Goal: Information Seeking & Learning: Learn about a topic

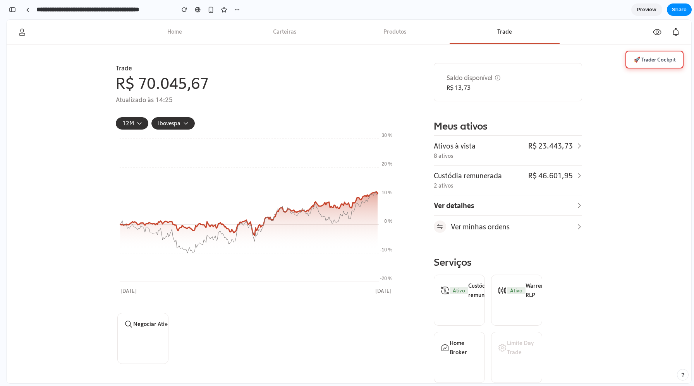
scroll to position [61, 0]
click at [642, 60] on button "🚀 Trader Cockpit" at bounding box center [654, 60] width 58 height 18
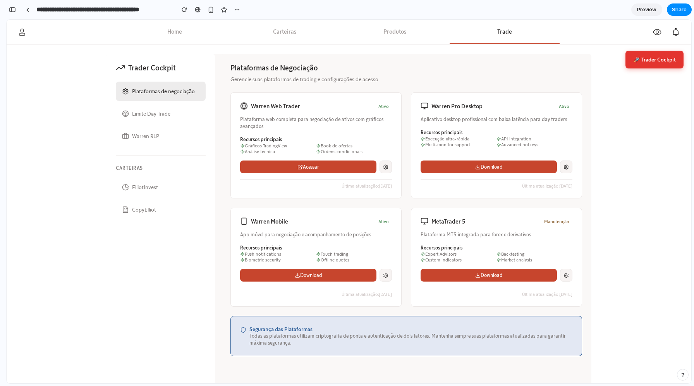
click at [161, 113] on button "Limite Day Trade" at bounding box center [161, 113] width 90 height 19
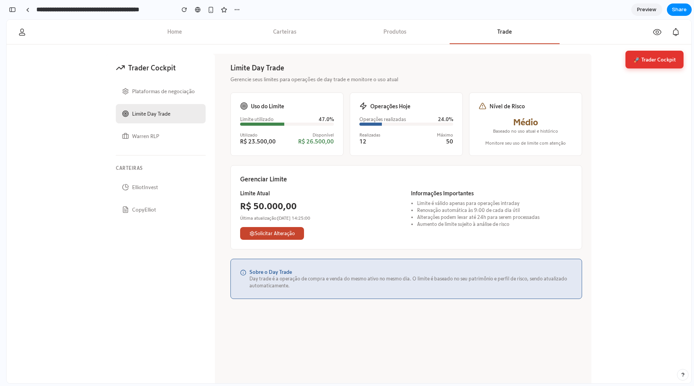
click at [149, 134] on button "Warren RLP" at bounding box center [161, 136] width 90 height 19
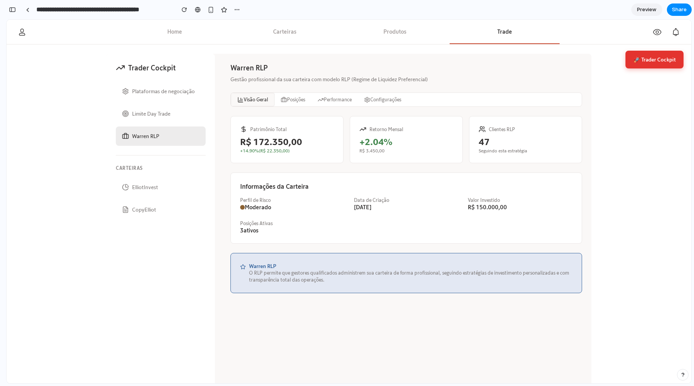
click at [133, 189] on button "ElliotInvest" at bounding box center [161, 187] width 90 height 19
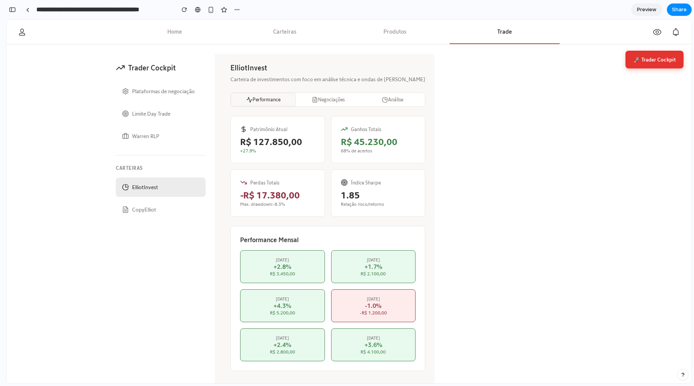
click at [134, 206] on button "CopyElliot" at bounding box center [161, 209] width 90 height 19
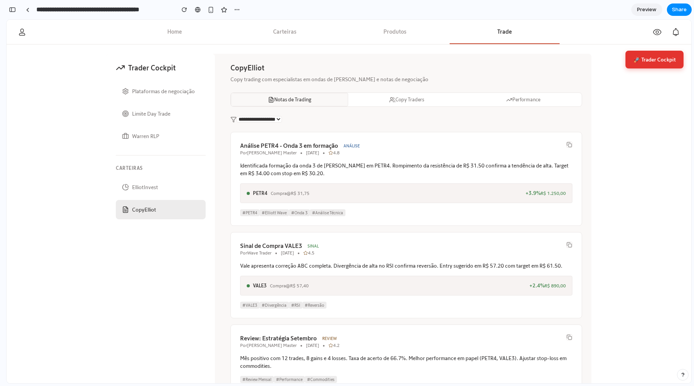
click at [293, 96] on button "Notas de Trading" at bounding box center [289, 100] width 117 height 14
click at [314, 99] on button "Notas de Trading" at bounding box center [289, 100] width 117 height 14
click at [388, 96] on button "Copy Traders" at bounding box center [406, 100] width 117 height 14
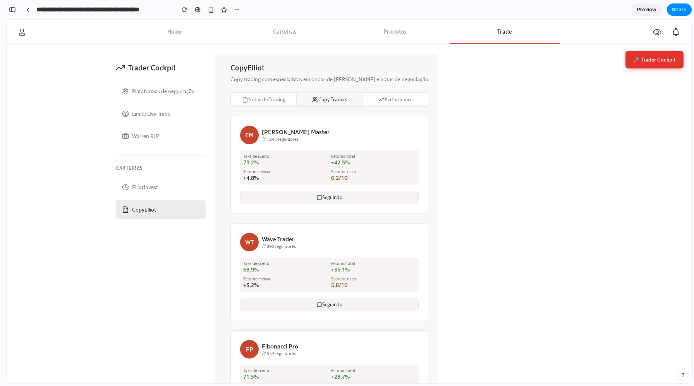
click at [653, 58] on button "🚀 Trader Cockpit" at bounding box center [654, 60] width 58 height 18
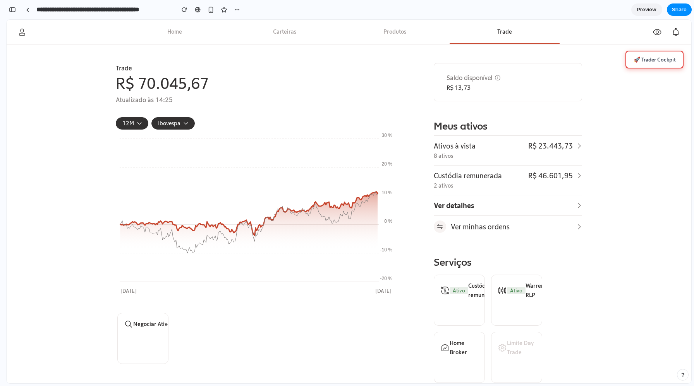
click at [639, 63] on button "🚀 Trader Cockpit" at bounding box center [654, 60] width 58 height 18
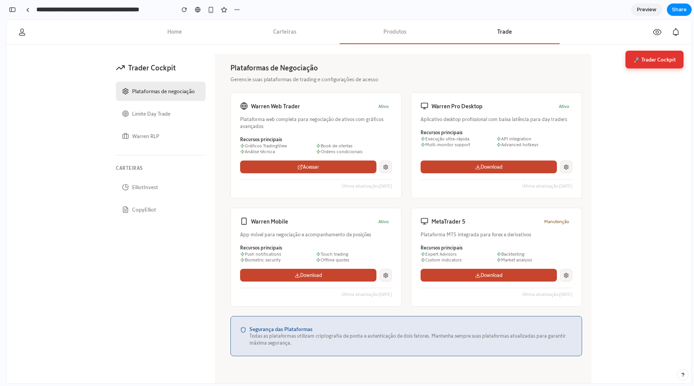
click at [398, 34] on button "Produtos" at bounding box center [394, 32] width 110 height 24
click at [145, 117] on button "Limite Day Trade" at bounding box center [161, 113] width 90 height 19
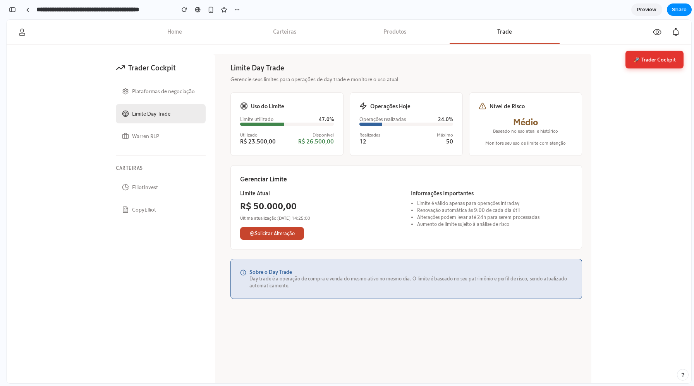
click at [86, 122] on div "🚀 Trader Cockpit Trader Cockpit Plataformas de negociação Limite Day Trade Warr…" at bounding box center [349, 227] width 684 height 364
click at [219, 181] on div "Trader Cockpit Plataformas de negociação Limite Day Trade Warren RLP Carteiras …" at bounding box center [348, 226] width 485 height 345
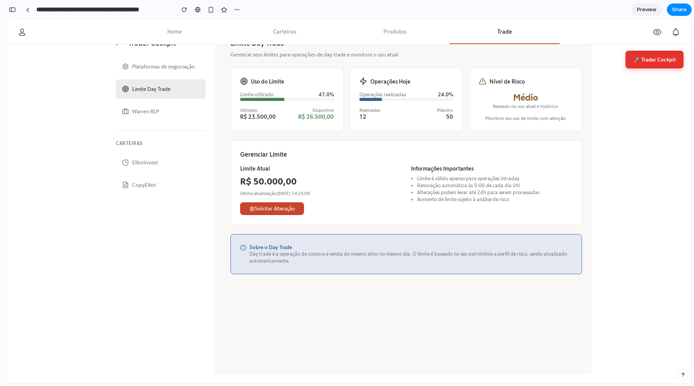
scroll to position [0, 0]
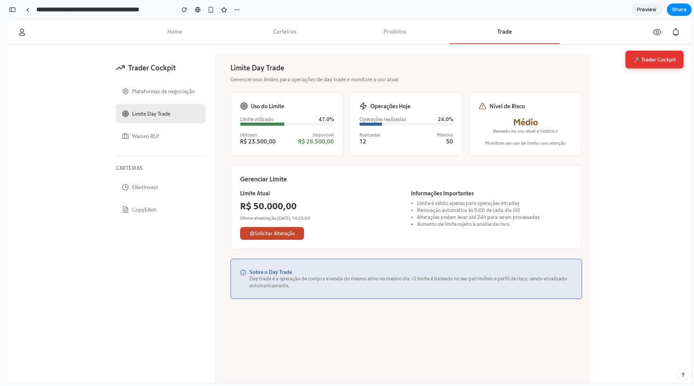
click at [144, 139] on button "Warren RLP" at bounding box center [161, 136] width 90 height 19
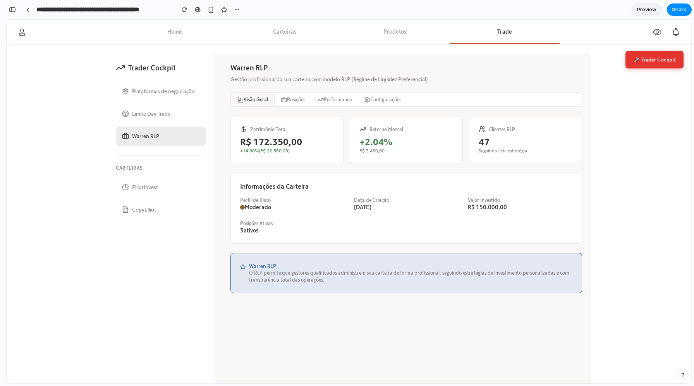
click at [224, 156] on div "Warren RLP Gestão profissional da sua carteira com modelo RLP (Regime de Liquid…" at bounding box center [406, 226] width 370 height 345
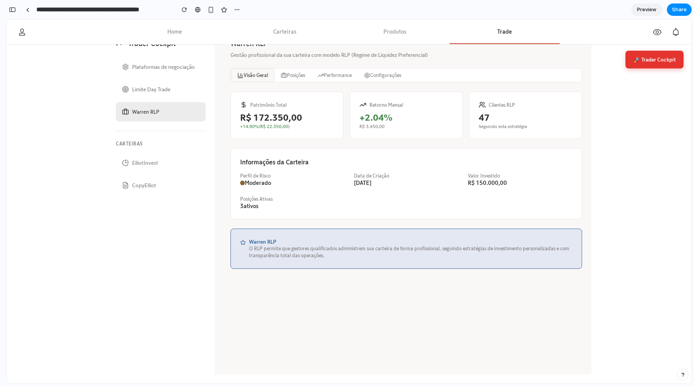
scroll to position [25, 0]
click at [293, 80] on button "Posições" at bounding box center [292, 75] width 37 height 14
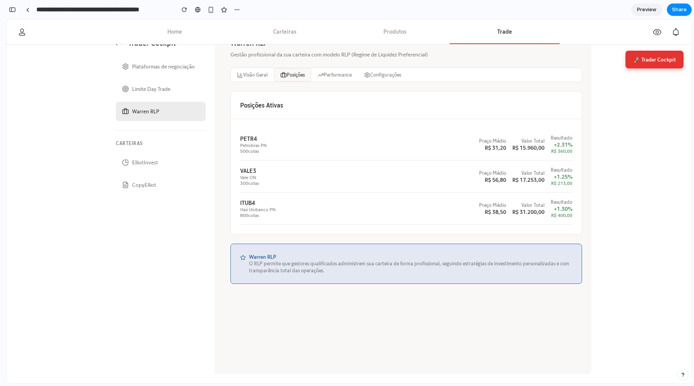
click at [331, 78] on button "Performance" at bounding box center [334, 75] width 46 height 14
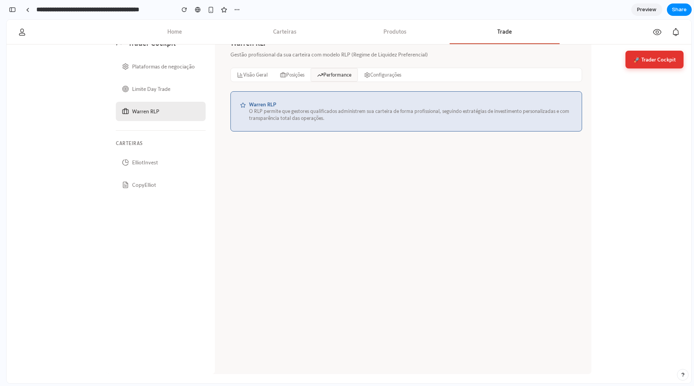
click at [369, 77] on icon at bounding box center [367, 75] width 6 height 6
click at [245, 72] on button "Visão Geral" at bounding box center [252, 75] width 43 height 14
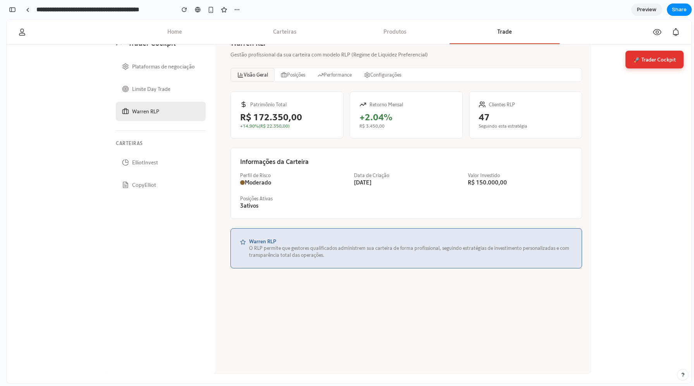
scroll to position [0, 0]
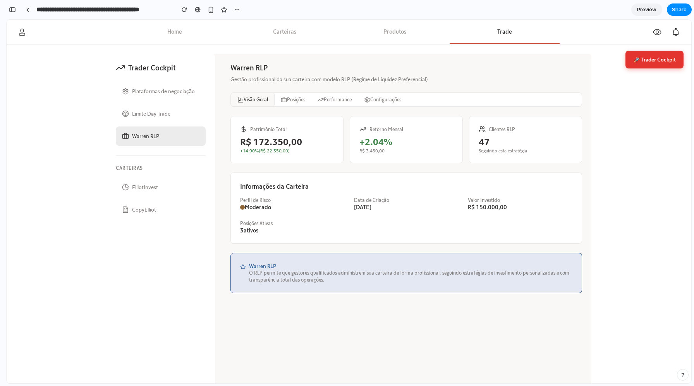
click at [134, 185] on button "ElliotInvest" at bounding box center [161, 187] width 90 height 19
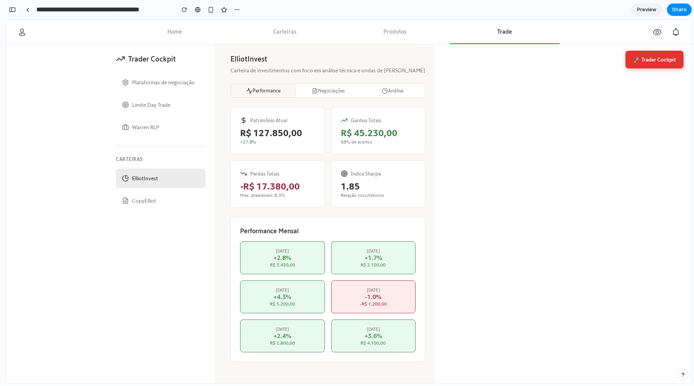
scroll to position [10, 0]
click at [310, 92] on button "Negociações" at bounding box center [328, 90] width 64 height 14
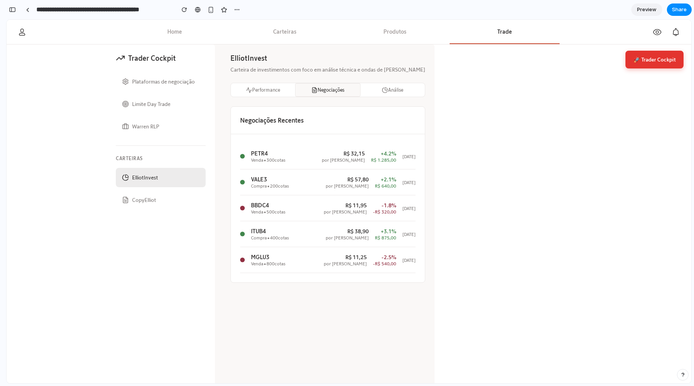
click at [360, 91] on button "Análise" at bounding box center [392, 90] width 64 height 14
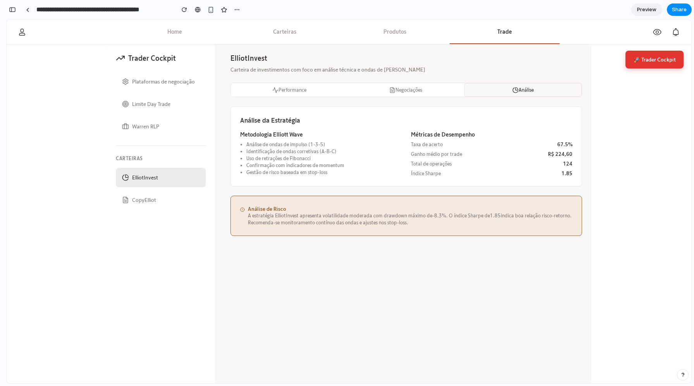
click at [315, 105] on div "ElliotInvest Carteira de investimentos com foco em análise técnica e ondas de E…" at bounding box center [405, 144] width 351 height 183
click at [283, 90] on button "Performance" at bounding box center [289, 90] width 117 height 14
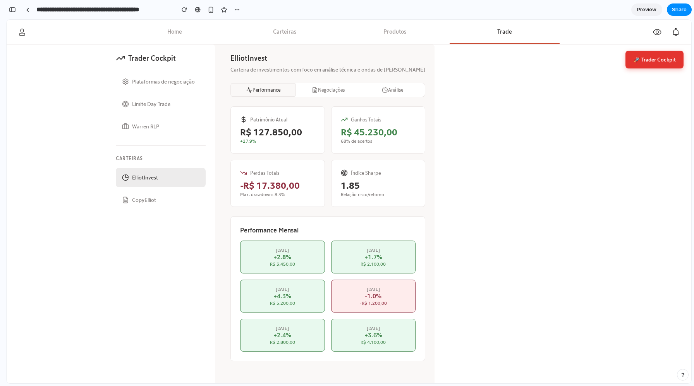
click at [225, 91] on div "ElliotInvest Carteira de investimentos com foco em análise técnica e ondas de E…" at bounding box center [327, 216] width 213 height 345
click at [164, 82] on button "Plataformas de negociação" at bounding box center [161, 81] width 90 height 19
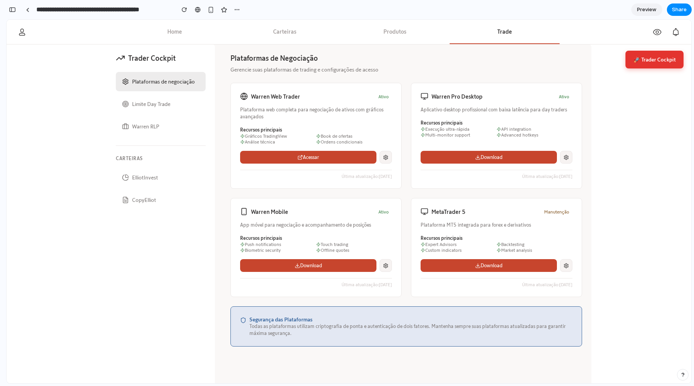
click at [227, 81] on div "Plataformas de Negociação Gerencie suas plataformas de trading e configurações …" at bounding box center [406, 216] width 370 height 345
click at [404, 109] on div "Warren Web Trader Ativo Plataforma web completa para negociação de ativos com g…" at bounding box center [405, 190] width 351 height 214
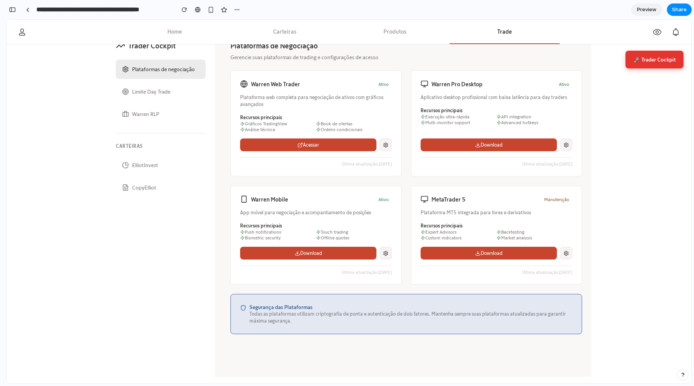
scroll to position [25, 0]
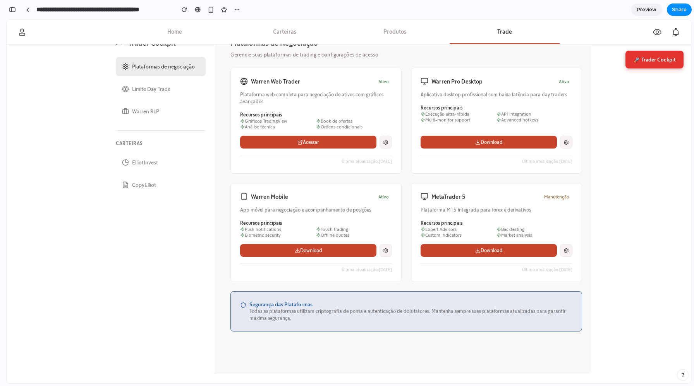
click at [147, 163] on button "ElliotInvest" at bounding box center [161, 162] width 90 height 19
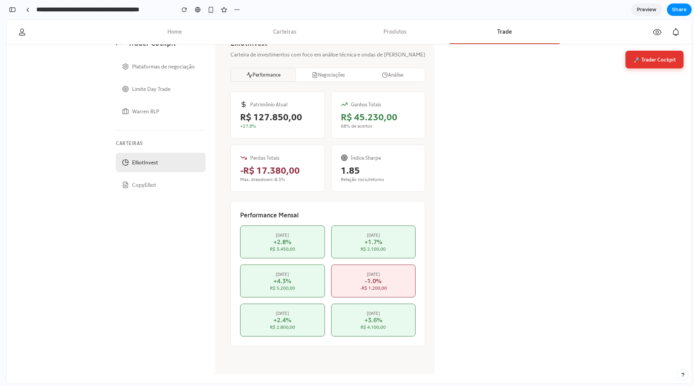
click at [218, 173] on div "Trader Cockpit Plataformas de negociação Limite Day Trade Warren RLP Carteiras …" at bounding box center [270, 201] width 328 height 345
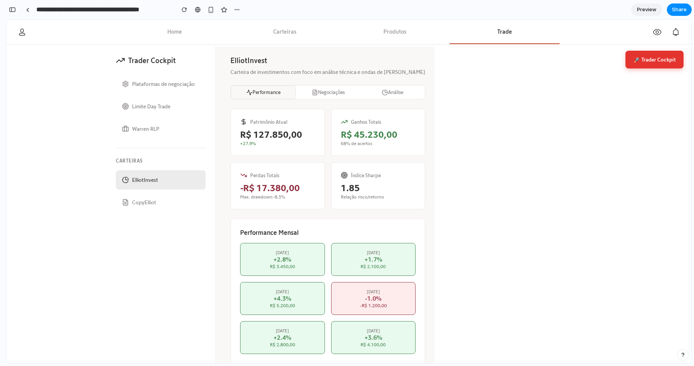
scroll to position [0, 0]
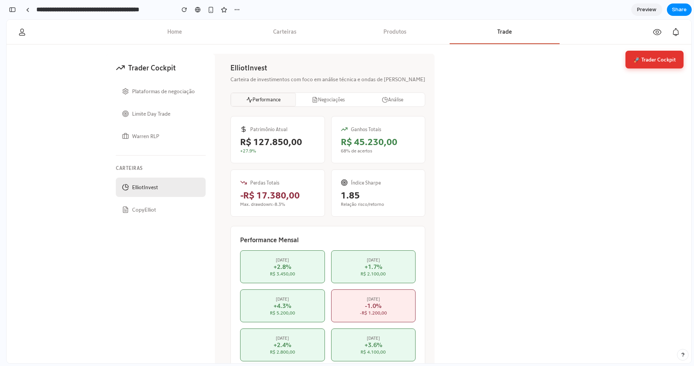
click at [657, 66] on button "🚀 Trader Cockpit" at bounding box center [654, 60] width 58 height 18
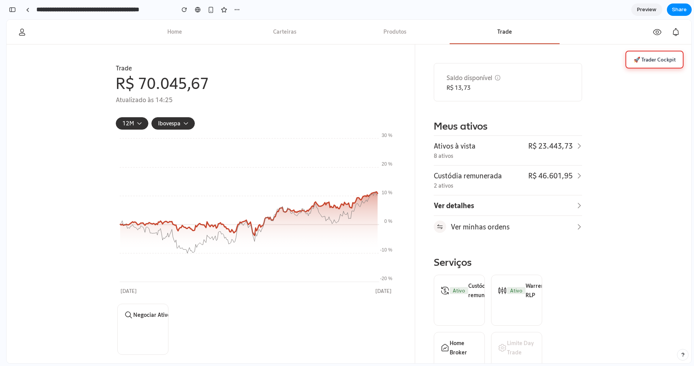
click at [458, 109] on div "Saldo disponível R$ 13,73 Meus ativos Ativos à vista 8 ativos R$ 23.443,73 Cust…" at bounding box center [508, 364] width 148 height 602
click at [436, 107] on div "Saldo disponível R$ 13,73 Meus ativos Ativos à vista 8 ativos R$ 23.443,73 Cust…" at bounding box center [508, 364] width 148 height 602
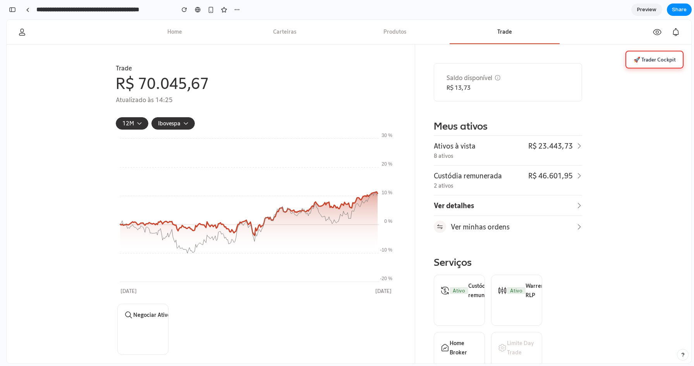
click at [652, 54] on button "🚀 Trader Cockpit" at bounding box center [654, 60] width 58 height 18
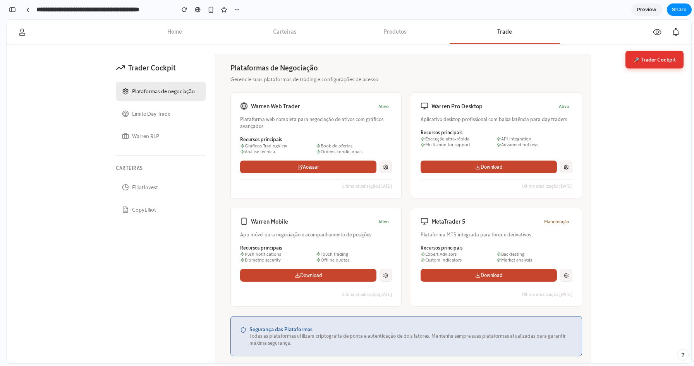
click at [597, 70] on div "Trader Cockpit Plataformas de negociação Limite Day Trade Warren RLP Carteiras …" at bounding box center [348, 217] width 503 height 344
click at [135, 145] on button "Warren RLP" at bounding box center [161, 136] width 90 height 19
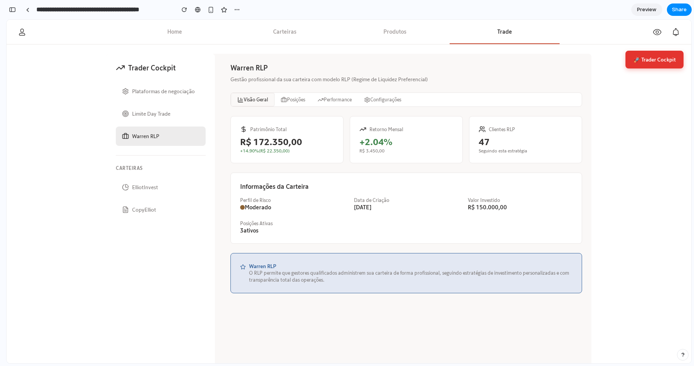
click at [323, 132] on div "Patrimônio Total" at bounding box center [287, 129] width 94 height 7
click at [304, 134] on div "Patrimônio Total R$ 172.350,00 +14.90% ( R$ 22.350,00 )" at bounding box center [286, 139] width 113 height 47
click at [167, 113] on button "Limite Day Trade" at bounding box center [161, 113] width 90 height 19
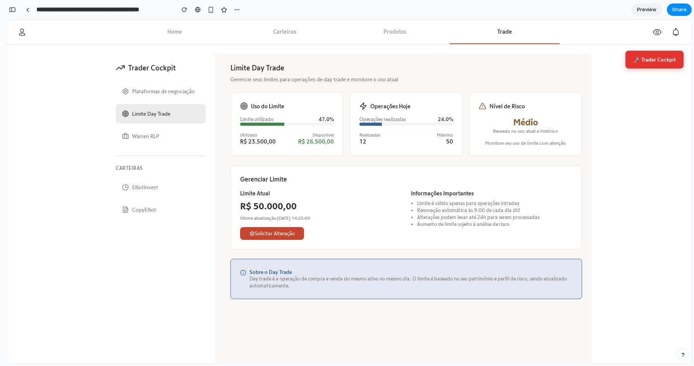
click at [170, 88] on button "Plataformas de negociação" at bounding box center [161, 91] width 90 height 19
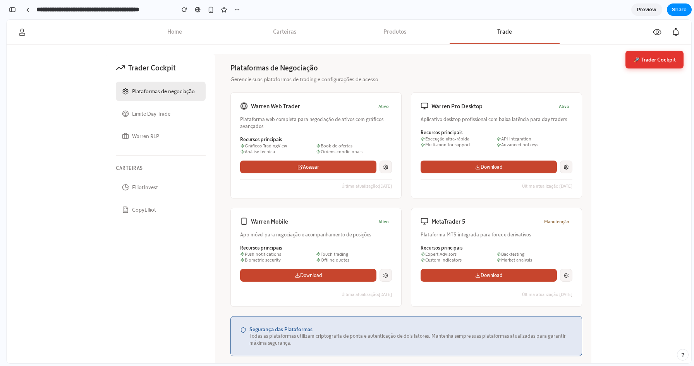
click at [222, 86] on div "Plataformas de Negociação Gerencie suas plataformas de trading e configurações …" at bounding box center [406, 216] width 370 height 325
drag, startPoint x: 222, startPoint y: 68, endPoint x: 387, endPoint y: 78, distance: 165.2
click at [387, 78] on div "Plataformas de Negociação Gerencie suas plataformas de trading e configurações …" at bounding box center [406, 216] width 370 height 325
click at [387, 78] on p "Gerencie suas plataformas de trading e configurações de acesso" at bounding box center [405, 79] width 351 height 8
click at [386, 77] on p "Gerencie suas plataformas de trading e configurações de acesso" at bounding box center [405, 79] width 351 height 8
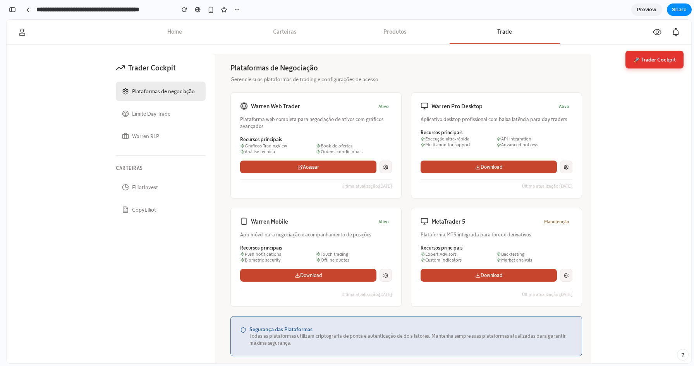
click at [356, 77] on p "Gerencie suas plataformas de trading e configurações de acesso" at bounding box center [405, 79] width 351 height 8
click at [341, 77] on p "Gerencie suas plataformas de trading e configurações de acesso" at bounding box center [405, 79] width 351 height 8
click at [407, 91] on div "Plataformas de Negociação Gerencie suas plataformas de trading e configurações …" at bounding box center [405, 209] width 351 height 293
click at [404, 81] on p "Gerencie suas plataformas de trading e configurações de acesso" at bounding box center [405, 79] width 351 height 8
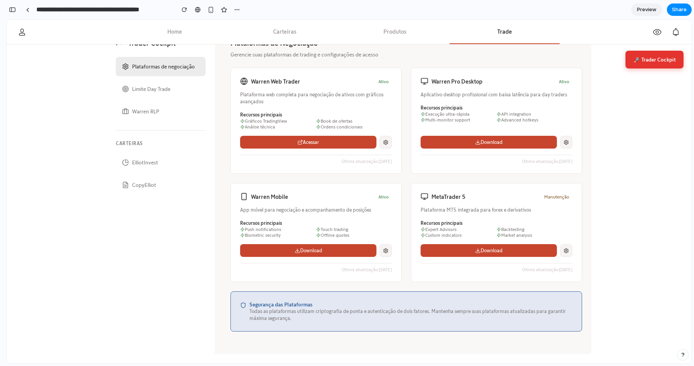
click at [161, 84] on button "Limite Day Trade" at bounding box center [161, 88] width 90 height 19
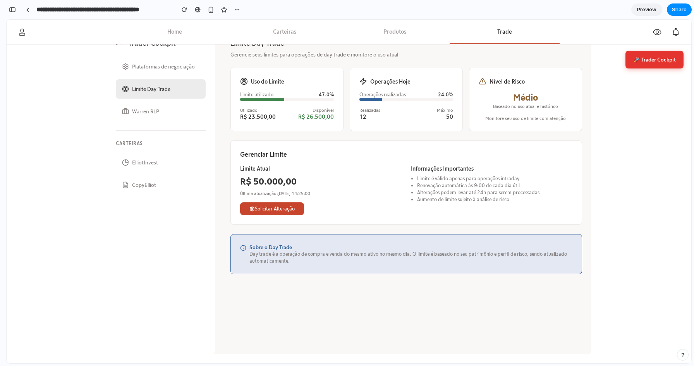
scroll to position [0, 0]
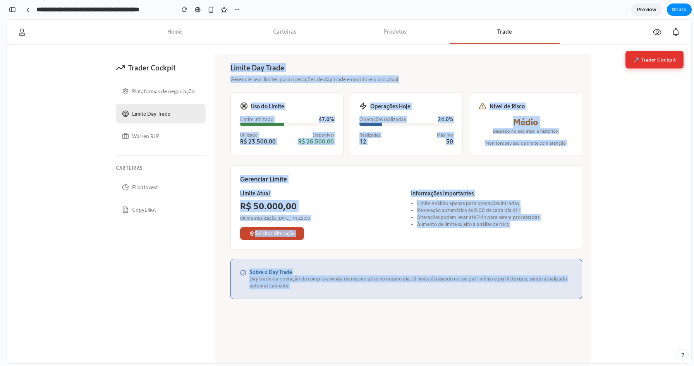
drag, startPoint x: 225, startPoint y: 65, endPoint x: 538, endPoint y: 286, distance: 383.0
click at [538, 286] on div "Limite Day Trade Gerencie seus limites para operações de day trade e monitore o…" at bounding box center [406, 216] width 370 height 325
click at [538, 286] on p "Day trade é a operação de compra e venda do mesmo ativo no mesmo dia. O limite …" at bounding box center [410, 283] width 323 height 14
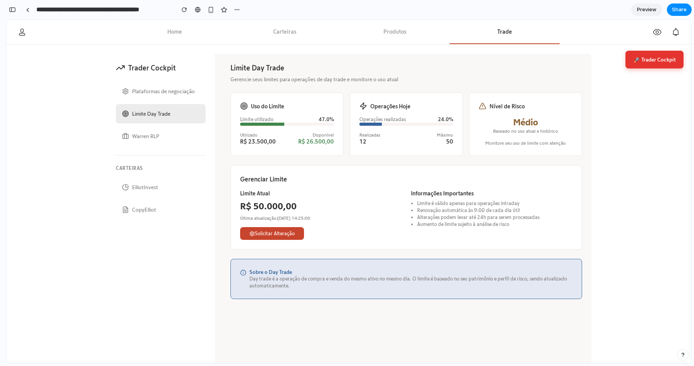
click at [221, 162] on div "Limite Day Trade Gerencie seus limites para operações de day trade e monitore o…" at bounding box center [406, 216] width 370 height 325
click at [223, 268] on div "Limite Day Trade Gerencie seus limites para operações de day trade e monitore o…" at bounding box center [406, 216] width 370 height 325
click at [223, 170] on div "Limite Day Trade Gerencie seus limites para operações de day trade e monitore o…" at bounding box center [406, 216] width 370 height 325
click at [221, 175] on div "Limite Day Trade Gerencie seus limites para operações de day trade e monitore o…" at bounding box center [406, 216] width 370 height 325
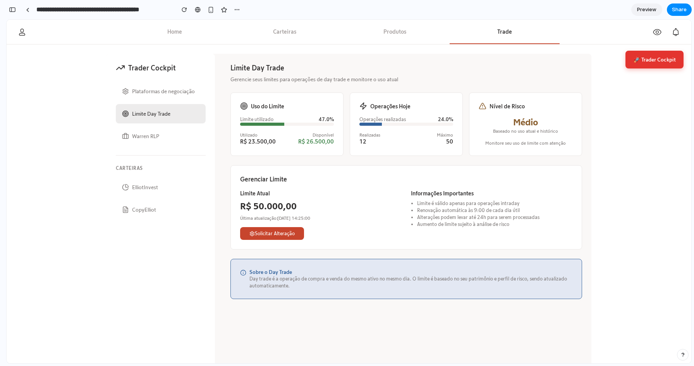
click at [221, 175] on div "Limite Day Trade Gerencie seus limites para operações de day trade e monitore o…" at bounding box center [406, 216] width 370 height 325
click at [220, 180] on div "Trader Cockpit Plataformas de negociação Limite Day Trade Warren RLP Carteiras …" at bounding box center [348, 216] width 485 height 325
click at [224, 244] on div "Limite Day Trade Gerencie seus limites para operações de day trade e monitore o…" at bounding box center [406, 216] width 370 height 325
click at [223, 273] on div "Limite Day Trade Gerencie seus limites para operações de day trade e monitore o…" at bounding box center [406, 216] width 370 height 325
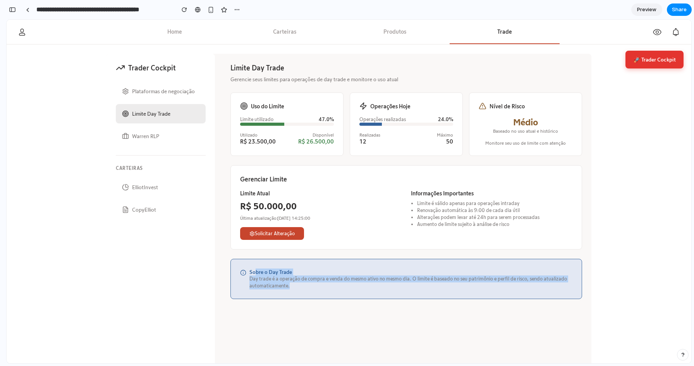
drag, startPoint x: 254, startPoint y: 272, endPoint x: 286, endPoint y: 293, distance: 38.5
click at [286, 293] on div "Sobre o Day Trade Day trade é a operação de compra e venda do mesmo ativo no me…" at bounding box center [405, 279] width 351 height 40
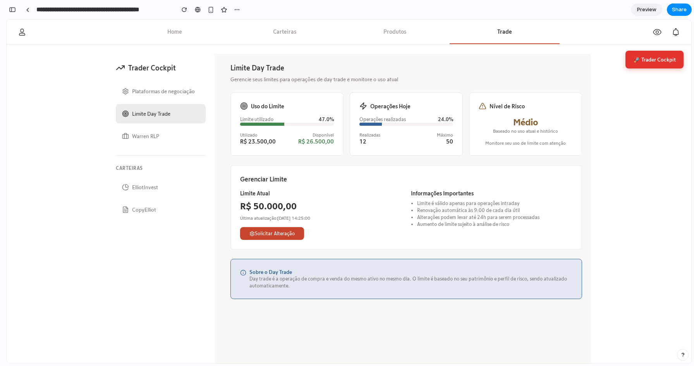
click at [217, 166] on div "Trader Cockpit Plataformas de negociação Limite Day Trade Warren RLP Carteiras …" at bounding box center [348, 216] width 485 height 325
click at [153, 134] on button "Warren RLP" at bounding box center [161, 136] width 90 height 19
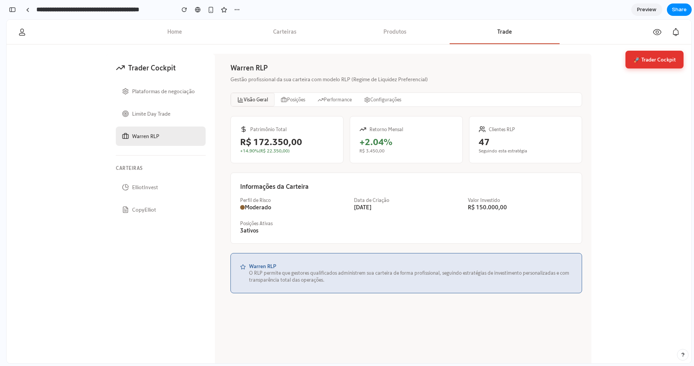
click at [214, 169] on div "Trader Cockpit Plataformas de negociação Limite Day Trade Warren RLP Carteiras …" at bounding box center [160, 216] width 108 height 325
click at [144, 186] on button "ElliotInvest" at bounding box center [161, 187] width 90 height 19
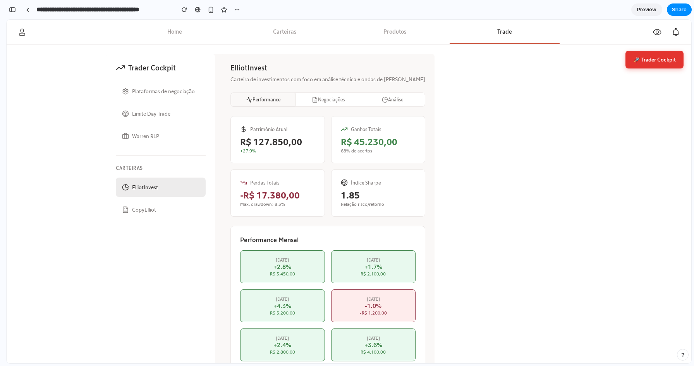
click at [86, 163] on div "🚀 Trader Cockpit Trader Cockpit Plataformas de negociação Limite Day Trade Warr…" at bounding box center [349, 217] width 684 height 344
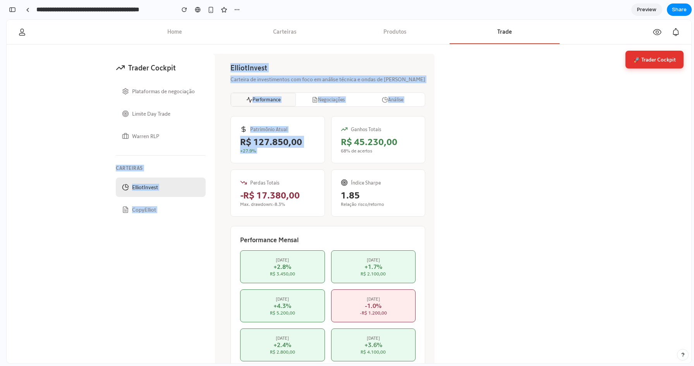
drag, startPoint x: 112, startPoint y: 168, endPoint x: 222, endPoint y: 181, distance: 111.1
click at [222, 181] on div "Trader Cockpit Plataformas de negociação Limite Day Trade Warren RLP Carteiras …" at bounding box center [270, 216] width 328 height 325
click at [222, 181] on div "ElliotInvest Carteira de investimentos com foco em análise técnica e ondas de E…" at bounding box center [327, 216] width 213 height 325
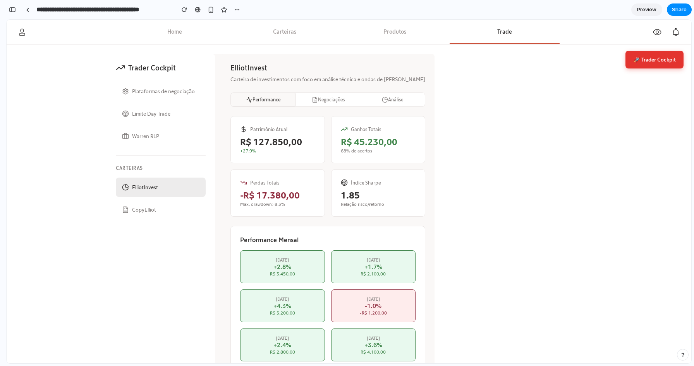
click at [224, 169] on div "ElliotInvest Carteira de investimentos com foco em análise técnica e ondas de E…" at bounding box center [327, 216] width 213 height 325
click at [206, 169] on div "Trader Cockpit Plataformas de negociação Limite Day Trade Warren RLP Carteiras …" at bounding box center [160, 216] width 108 height 325
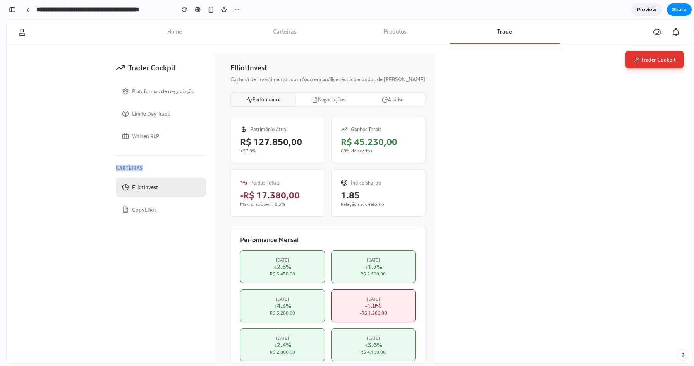
click at [206, 169] on div "Trader Cockpit Plataformas de negociação Limite Day Trade Warren RLP Carteiras …" at bounding box center [160, 216] width 108 height 325
click at [212, 169] on div "Trader Cockpit Plataformas de negociação Limite Day Trade Warren RLP Carteiras …" at bounding box center [160, 216] width 108 height 325
click at [225, 168] on div "ElliotInvest Carteira de investimentos com foco em análise técnica e ondas de E…" at bounding box center [327, 216] width 213 height 325
click at [225, 131] on div "ElliotInvest Carteira de investimentos com foco em análise técnica e ondas de E…" at bounding box center [327, 216] width 213 height 325
click at [315, 81] on p "Carteira de investimentos com foco em análise técnica e ondas de Elliott" at bounding box center [327, 79] width 195 height 8
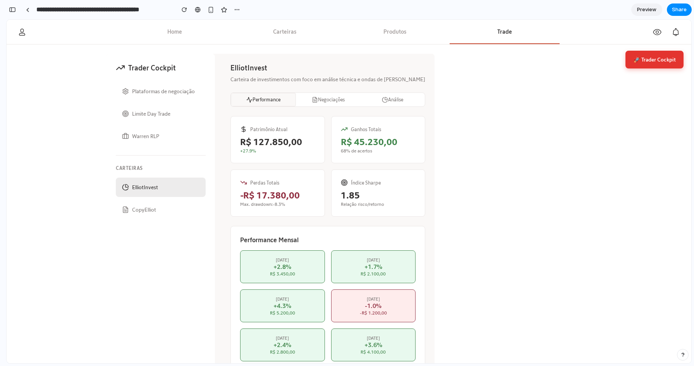
click at [311, 101] on button "Negociações" at bounding box center [328, 100] width 64 height 14
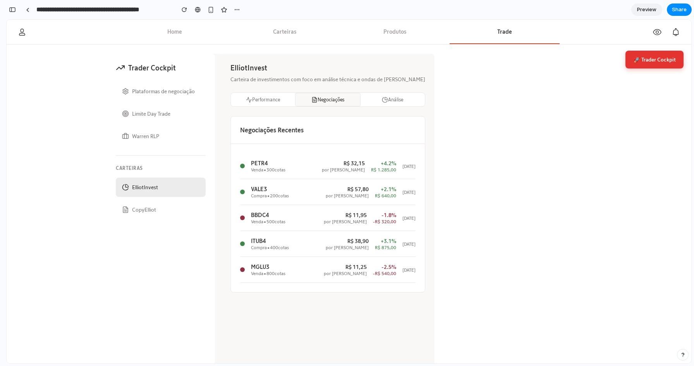
click at [312, 80] on p "Carteira de investimentos com foco em análise técnica e ondas de Elliott" at bounding box center [327, 79] width 195 height 8
click at [314, 67] on h2 "ElliotInvest" at bounding box center [327, 67] width 195 height 9
click at [370, 101] on button "Análise" at bounding box center [392, 100] width 64 height 14
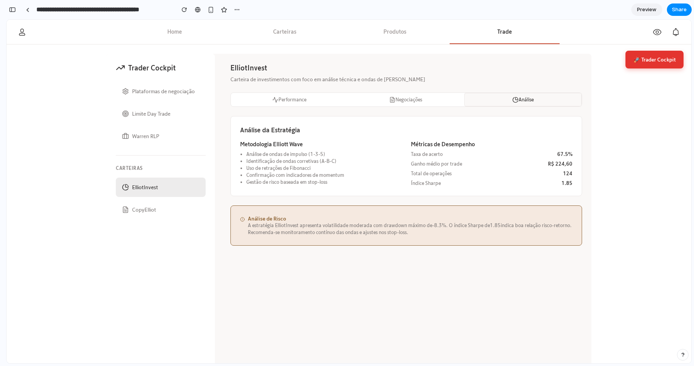
click at [437, 80] on p "Carteira de investimentos com foco em análise técnica e ondas de Elliott" at bounding box center [405, 79] width 351 height 8
click at [429, 79] on p "Carteira de investimentos com foco em análise técnica e ondas de Elliott" at bounding box center [405, 79] width 351 height 8
drag, startPoint x: 228, startPoint y: 67, endPoint x: 403, endPoint y: 74, distance: 175.1
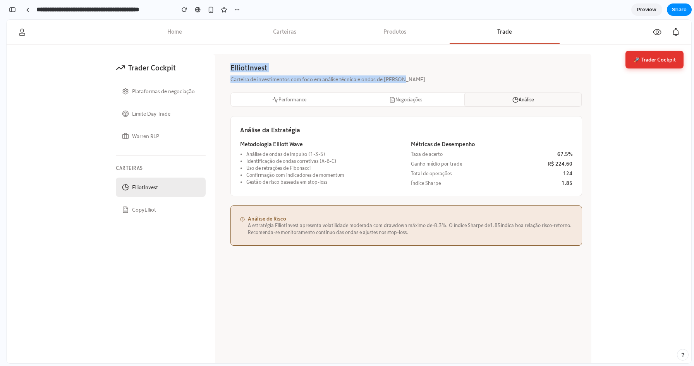
click at [403, 74] on div "ElliotInvest Carteira de investimentos com foco em análise técnica e ondas de E…" at bounding box center [406, 216] width 370 height 325
click at [403, 74] on div "ElliotInvest Carteira de investimentos com foco em análise técnica e ondas de E…" at bounding box center [405, 73] width 351 height 20
click at [153, 216] on button "CopyElliot" at bounding box center [161, 209] width 90 height 19
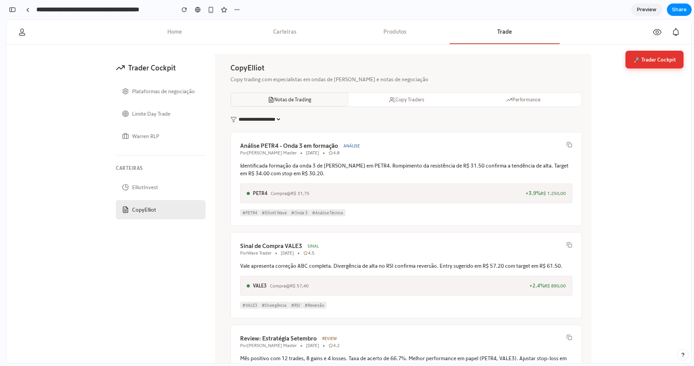
click at [308, 128] on div "**********" at bounding box center [405, 325] width 351 height 418
click at [413, 95] on button "Copy Traders" at bounding box center [406, 100] width 117 height 14
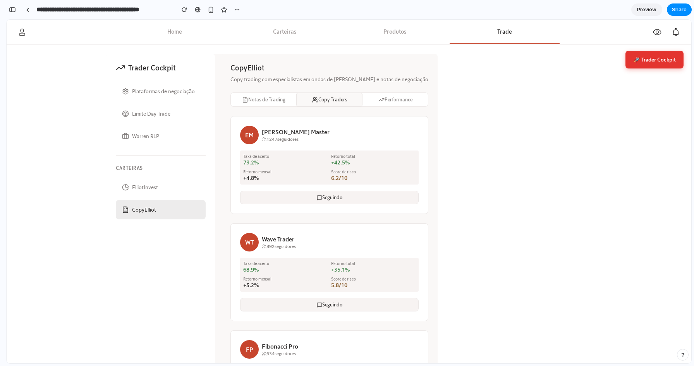
click at [252, 98] on button "Notas de Trading" at bounding box center [263, 100] width 65 height 14
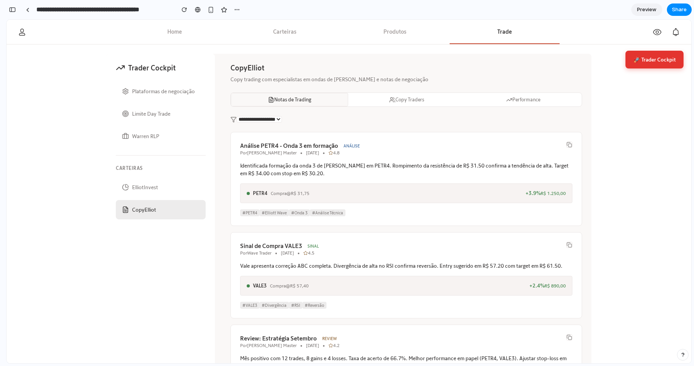
click at [314, 119] on div "**********" at bounding box center [405, 119] width 351 height 7
click at [362, 68] on h2 "CopyElliot" at bounding box center [405, 67] width 351 height 9
click at [393, 75] on p "Copy trading com especialistas em ondas de Elliott e notas de negociação" at bounding box center [405, 79] width 351 height 8
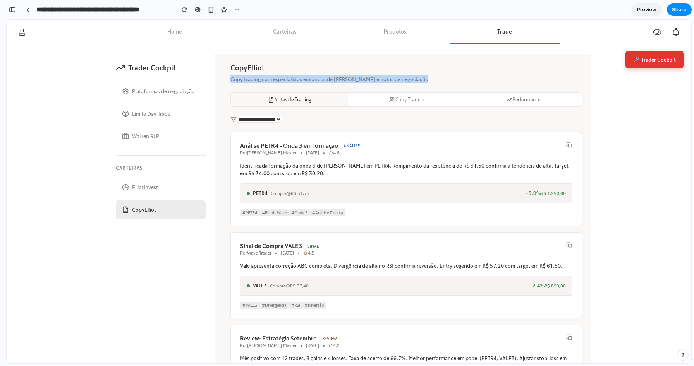
click at [398, 78] on p "Copy trading com especialistas em ondas de Elliott e notas de negociação" at bounding box center [405, 79] width 351 height 8
click at [404, 77] on p "Copy trading com especialistas em ondas de Elliott e notas de negociação" at bounding box center [405, 79] width 351 height 8
click at [361, 79] on p "Copy trading com especialistas em ondas de Elliott e notas de negociação" at bounding box center [405, 79] width 351 height 8
click at [648, 61] on button "🚀 Trader Cockpit" at bounding box center [654, 60] width 58 height 18
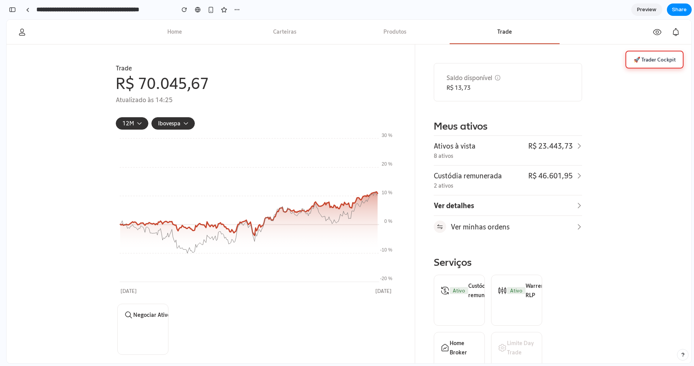
click at [636, 62] on button "🚀 Trader Cockpit" at bounding box center [654, 60] width 58 height 18
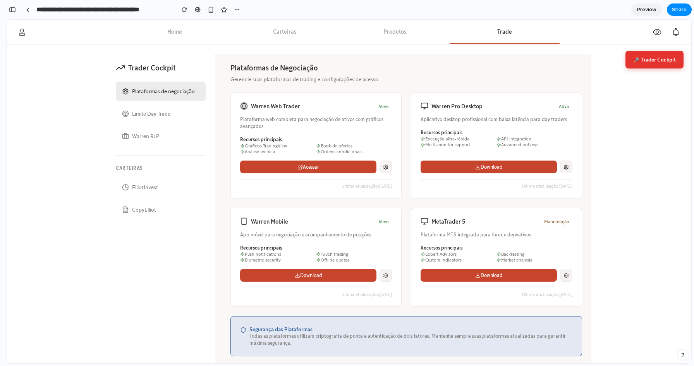
click at [404, 114] on div "Warren Web Trader Ativo Plataforma web completa para negociação de ativos com g…" at bounding box center [405, 200] width 351 height 214
click at [145, 117] on button "Limite Day Trade" at bounding box center [161, 113] width 90 height 19
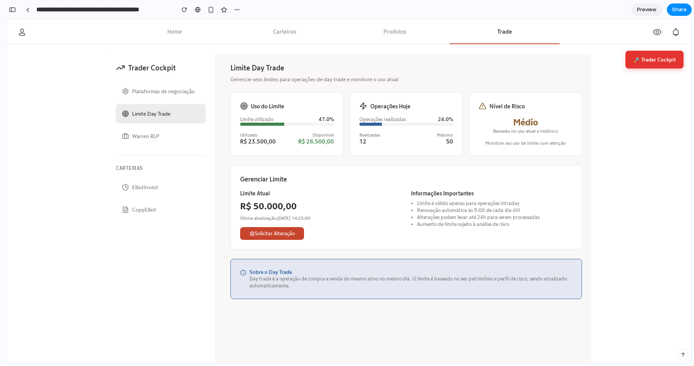
click at [157, 76] on div "Trader Cockpit Plataformas de negociação Limite Day Trade Warren RLP Carteiras …" at bounding box center [160, 216] width 108 height 325
click at [159, 68] on div "Trader Cockpit" at bounding box center [161, 67] width 90 height 9
click at [26, 9] on div at bounding box center [27, 10] width 3 height 4
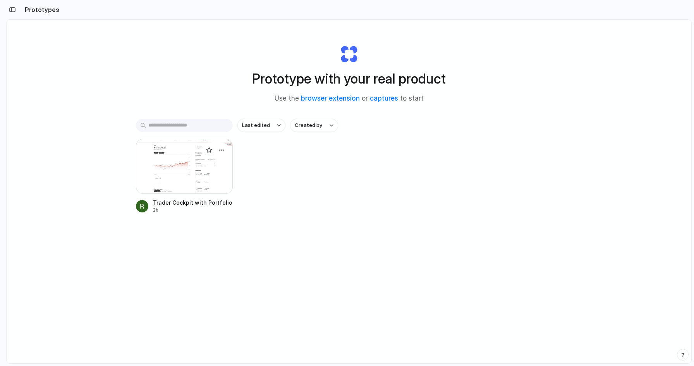
click at [199, 163] on div at bounding box center [184, 166] width 97 height 55
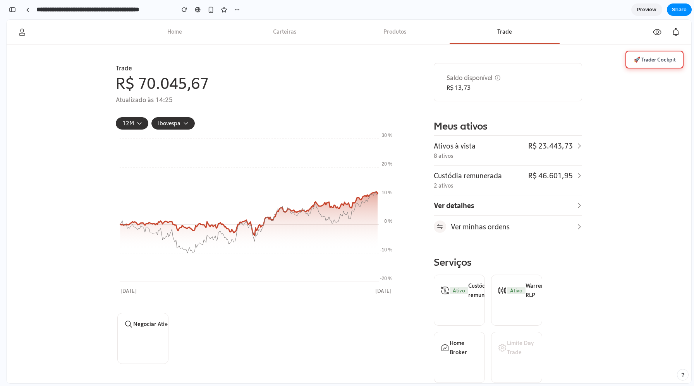
scroll to position [134, 0]
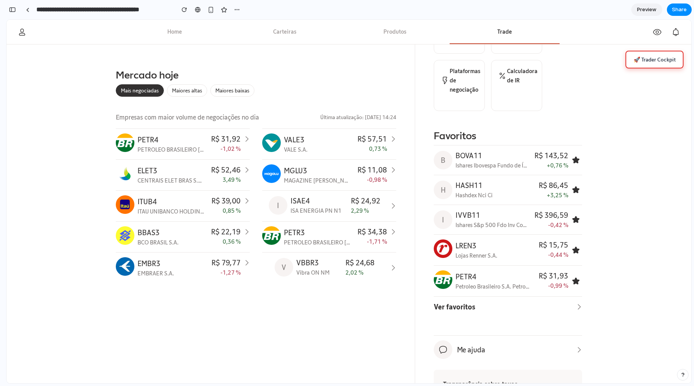
scroll to position [0, 0]
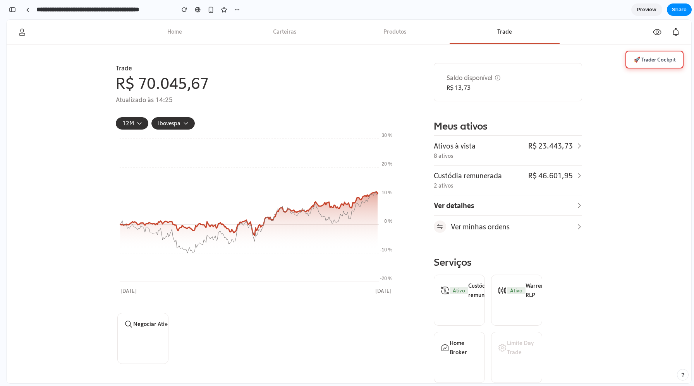
click at [641, 61] on button "🚀 Trader Cockpit" at bounding box center [654, 60] width 58 height 18
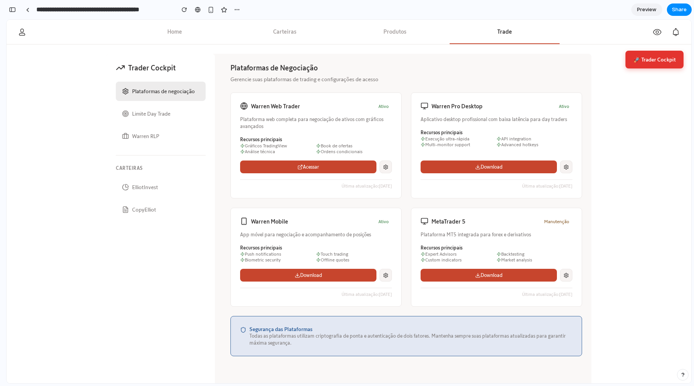
click at [408, 95] on div "Warren Web Trader Ativo Plataforma web completa para negociação de ativos com g…" at bounding box center [405, 200] width 351 height 214
click at [404, 75] on div "Plataformas de Negociação Gerencie suas plataformas de trading e configurações …" at bounding box center [405, 73] width 351 height 20
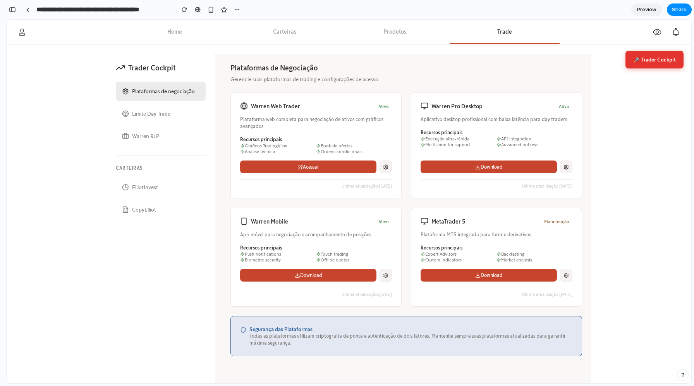
click at [403, 72] on h2 "Plataformas de Negociação" at bounding box center [405, 67] width 351 height 9
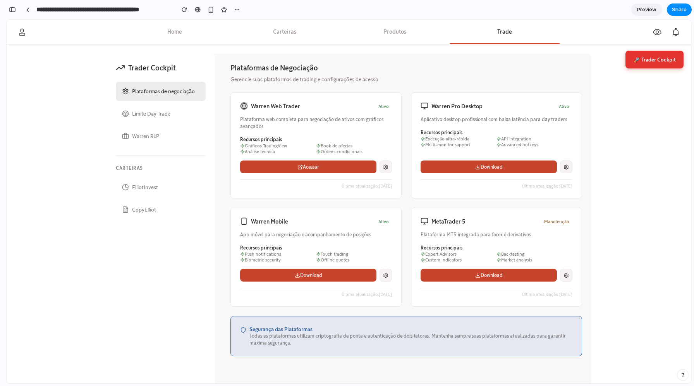
click at [636, 57] on button "🚀 Trader Cockpit" at bounding box center [654, 60] width 58 height 18
